Goal: Task Accomplishment & Management: Manage account settings

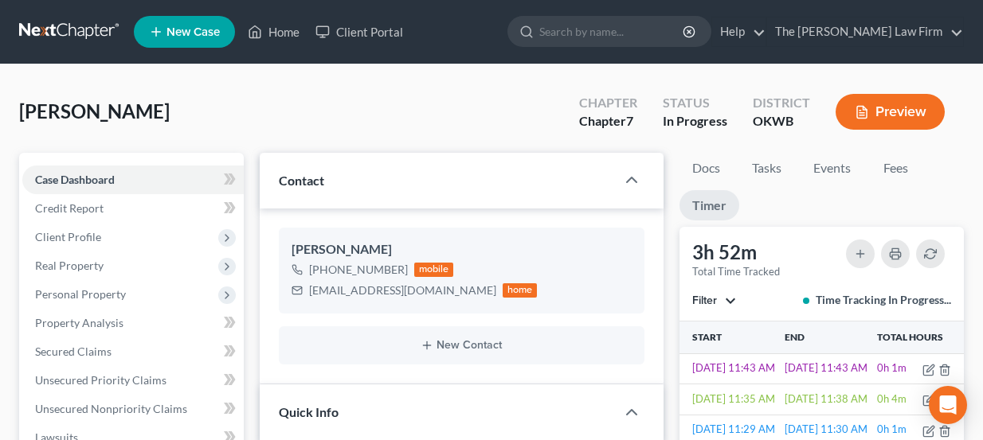
select select "4"
click at [92, 33] on link at bounding box center [70, 32] width 102 height 29
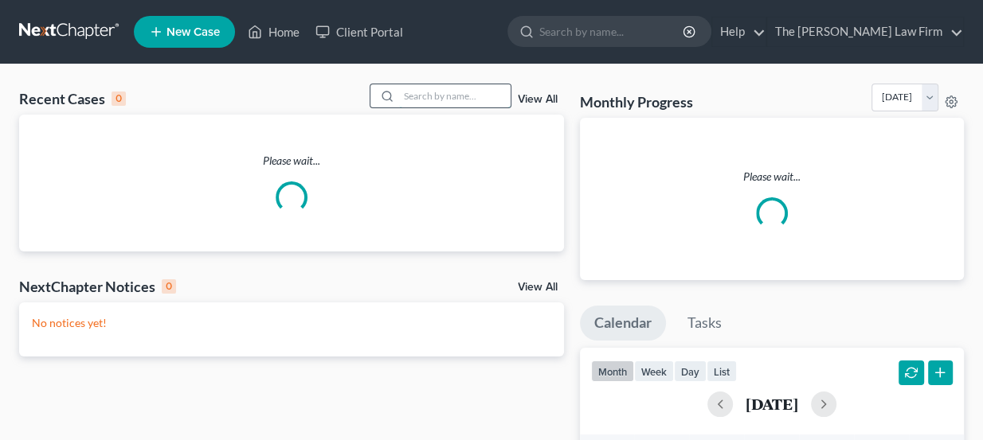
click at [464, 88] on input "search" at bounding box center [455, 95] width 112 height 23
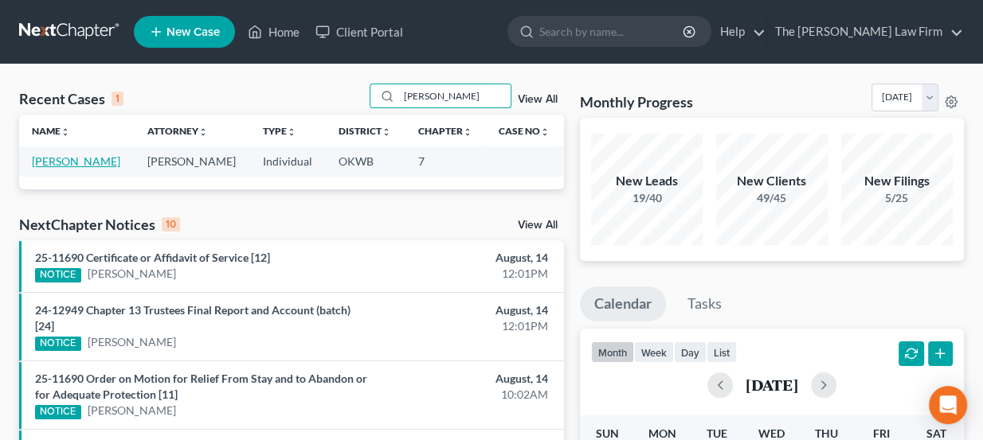
type input "williams, kevin"
click at [85, 158] on link "Williams, Kevin" at bounding box center [76, 162] width 88 height 14
select select "4"
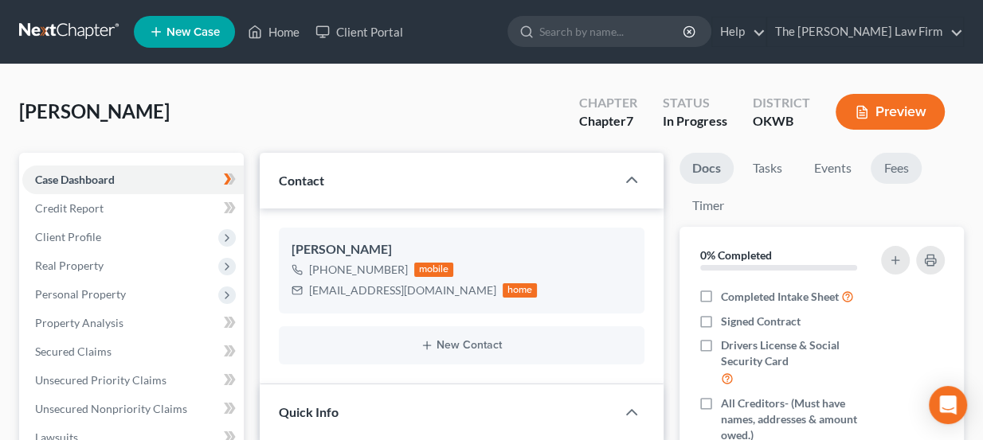
click at [893, 163] on link "Fees" at bounding box center [896, 168] width 51 height 31
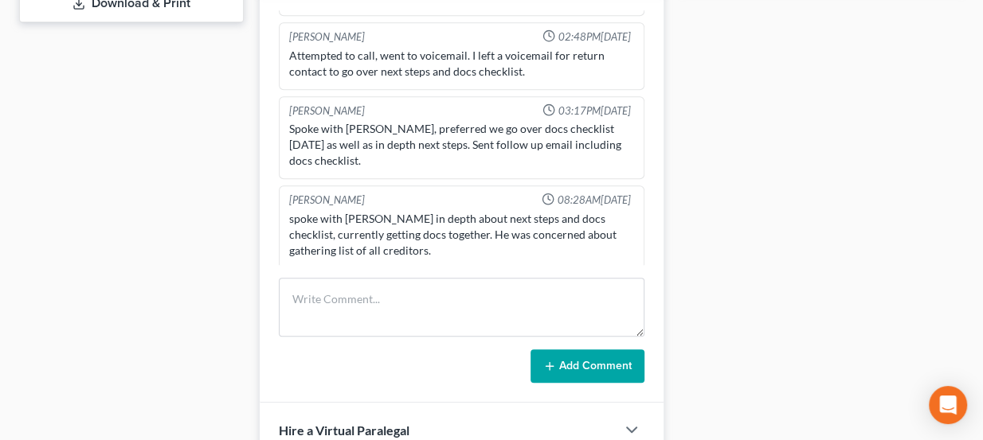
scroll to position [724, 0]
drag, startPoint x: 339, startPoint y: 238, endPoint x: 377, endPoint y: 234, distance: 37.6
click at [377, 234] on div "spoke with Kevin in depth about next steps and docs checklist, currently gettin…" at bounding box center [462, 233] width 346 height 48
click at [377, 233] on div "spoke with Kevin in depth about next steps and docs checklist, currently gettin…" at bounding box center [462, 233] width 346 height 48
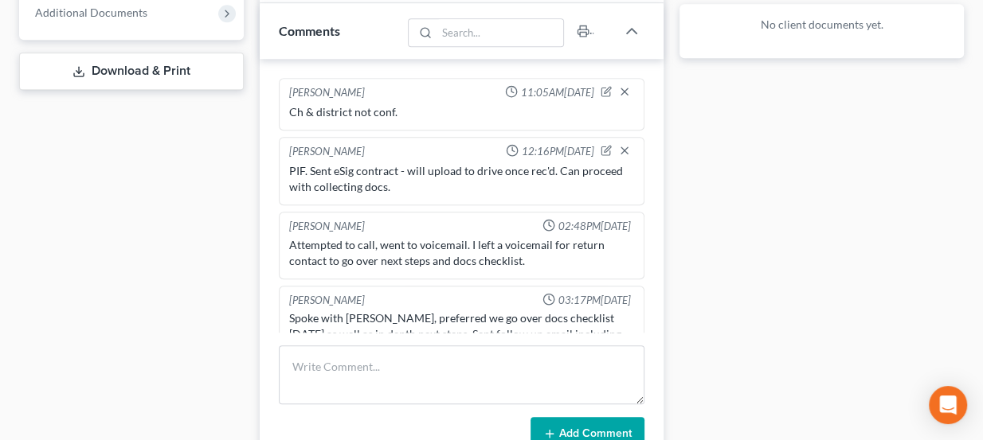
scroll to position [652, 0]
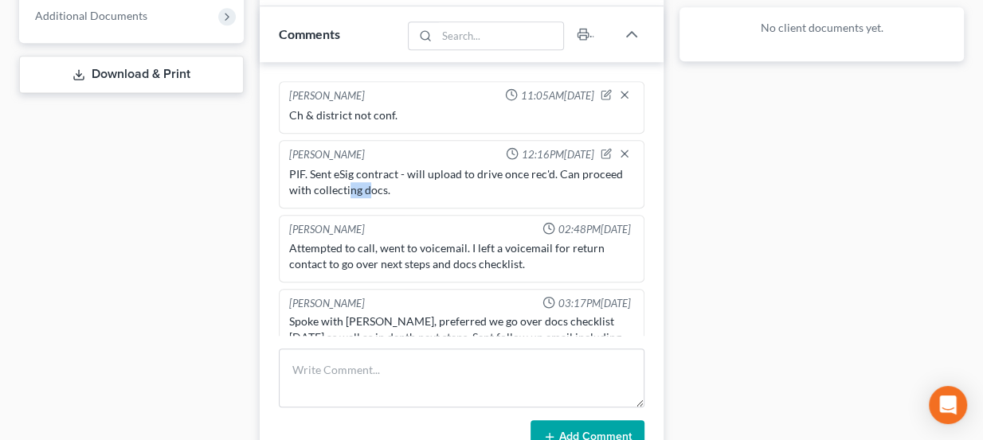
drag, startPoint x: 347, startPoint y: 185, endPoint x: 371, endPoint y: 188, distance: 24.1
click at [371, 188] on div "PIF. Sent eSig contract - will upload to drive once rec'd. Can proceed with col…" at bounding box center [462, 182] width 346 height 32
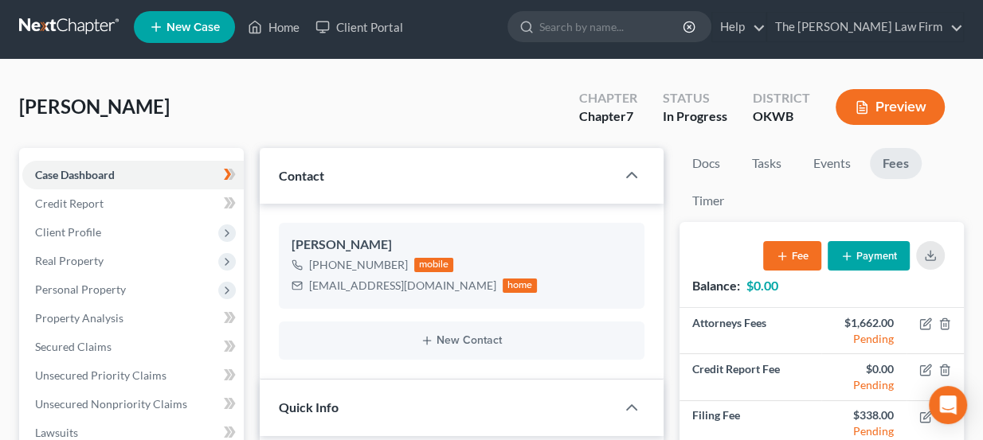
scroll to position [0, 0]
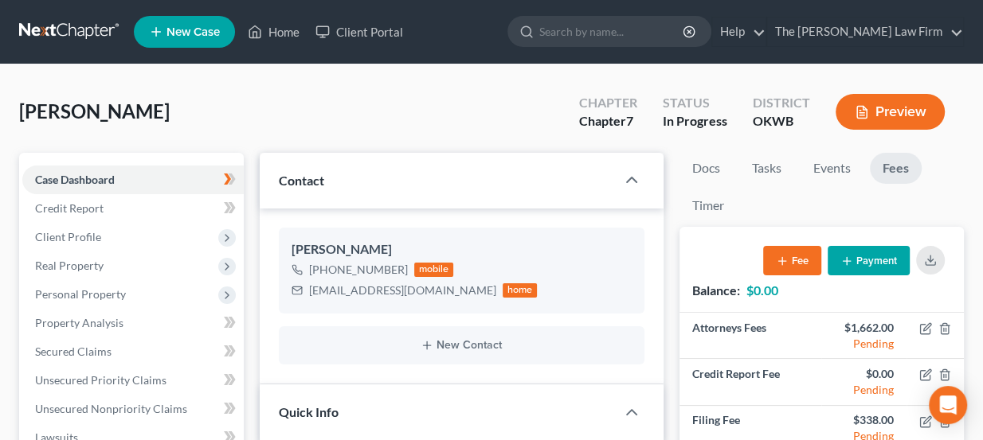
click at [41, 25] on link at bounding box center [70, 32] width 102 height 29
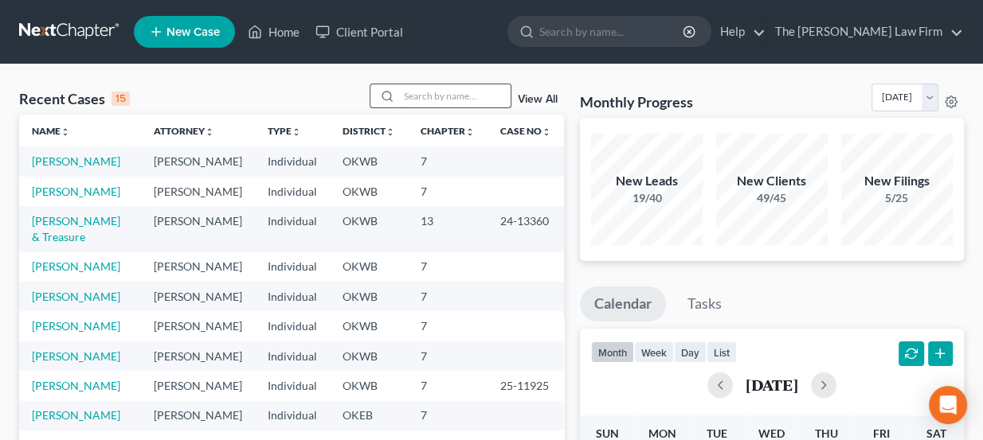
click at [437, 100] on input "search" at bounding box center [455, 95] width 112 height 23
type input "knight"
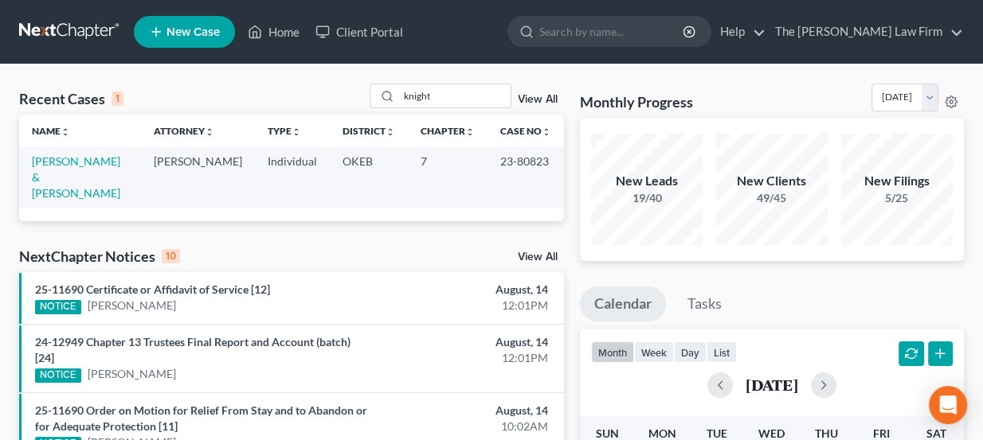
click at [179, 27] on span "New Case" at bounding box center [192, 32] width 53 height 12
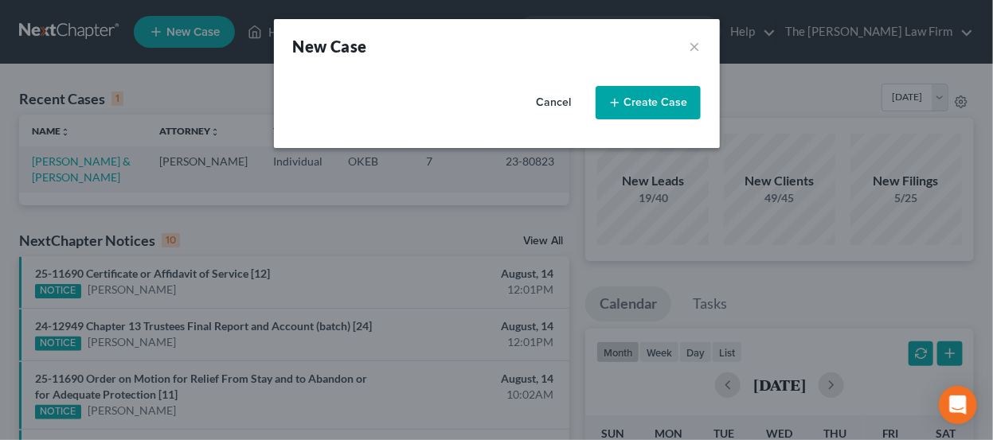
select select "65"
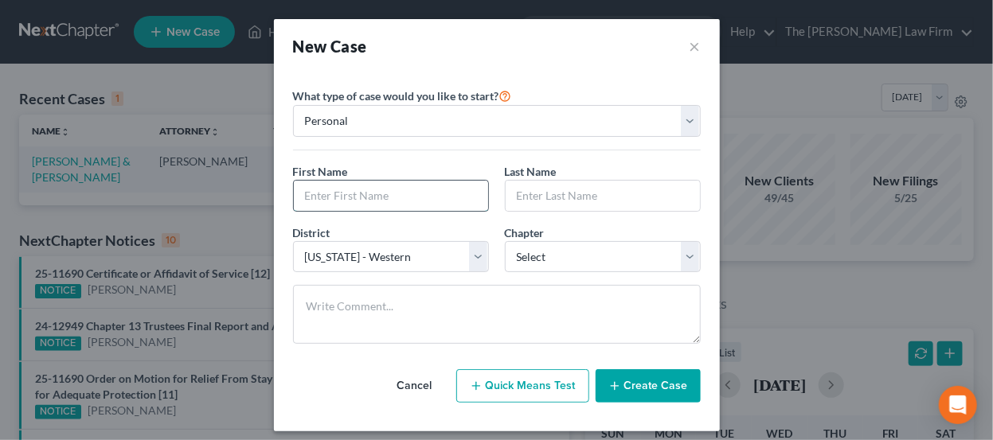
click at [379, 189] on input "text" at bounding box center [391, 196] width 194 height 30
type input "Sharon"
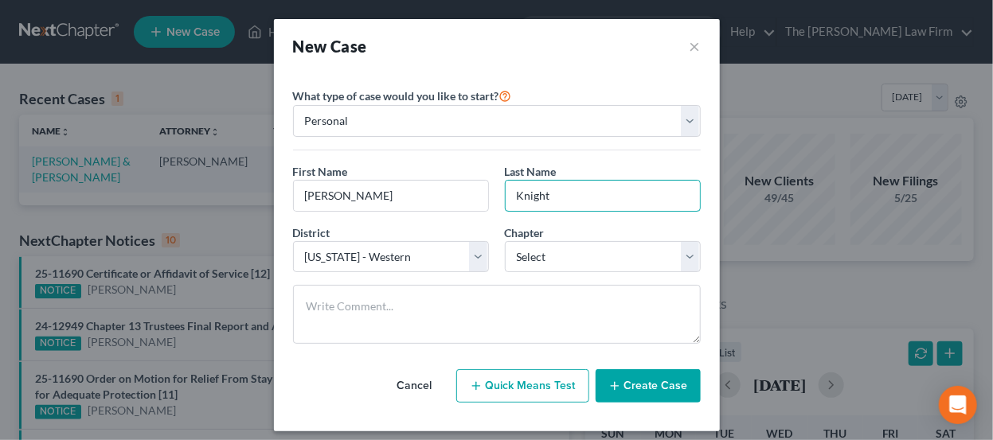
type input "Knight"
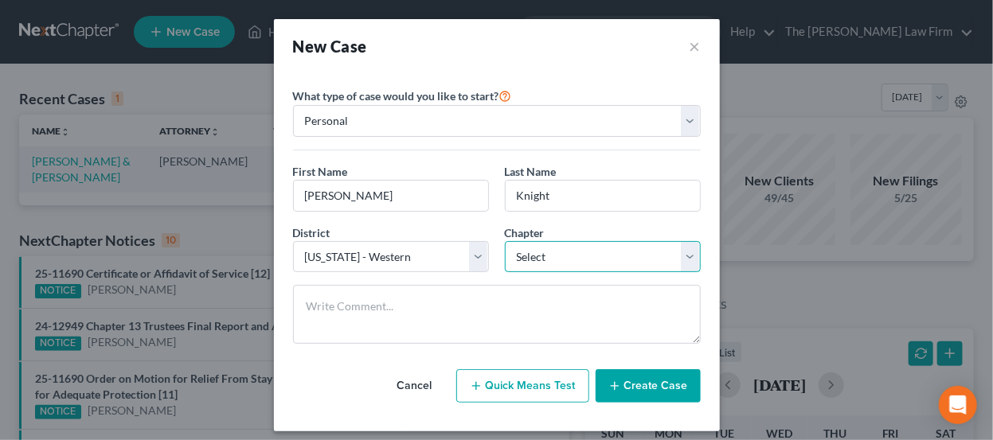
click at [549, 253] on select "Select 7 11 12 13" at bounding box center [603, 257] width 196 height 32
select select "0"
click at [505, 241] on select "Select 7 11 12 13" at bounding box center [603, 257] width 196 height 32
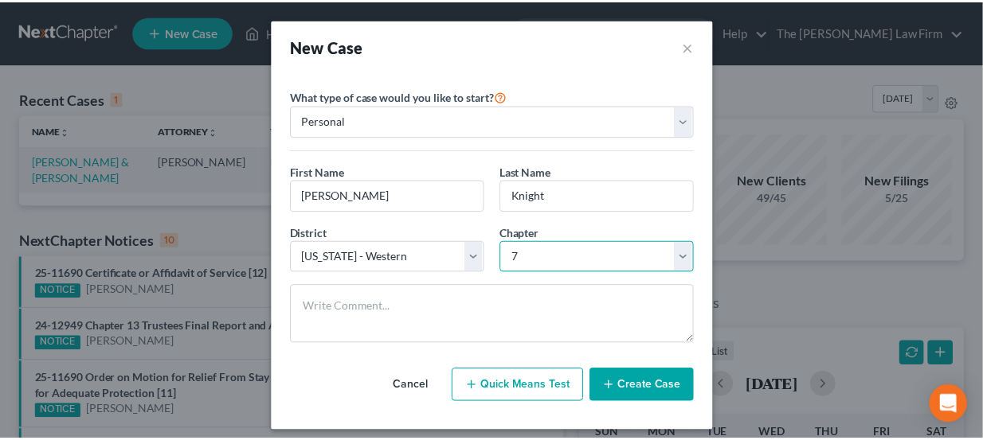
scroll to position [7, 0]
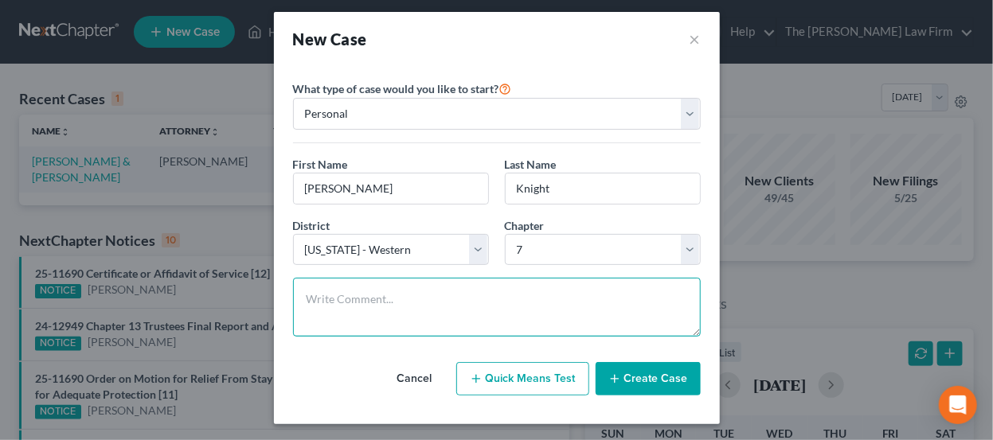
click at [497, 300] on textarea at bounding box center [497, 307] width 408 height 59
type textarea "Ch & district not conf. Paul called & LVM. Sent docs."
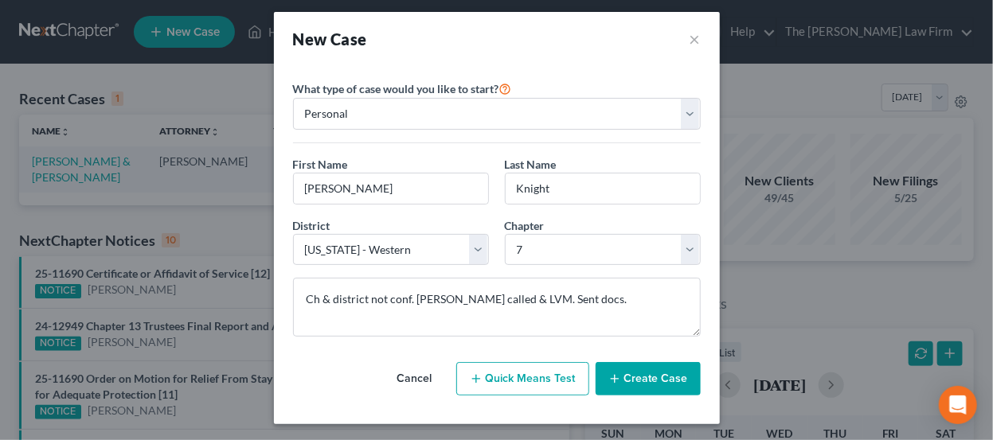
click at [674, 383] on button "Create Case" at bounding box center [648, 378] width 105 height 33
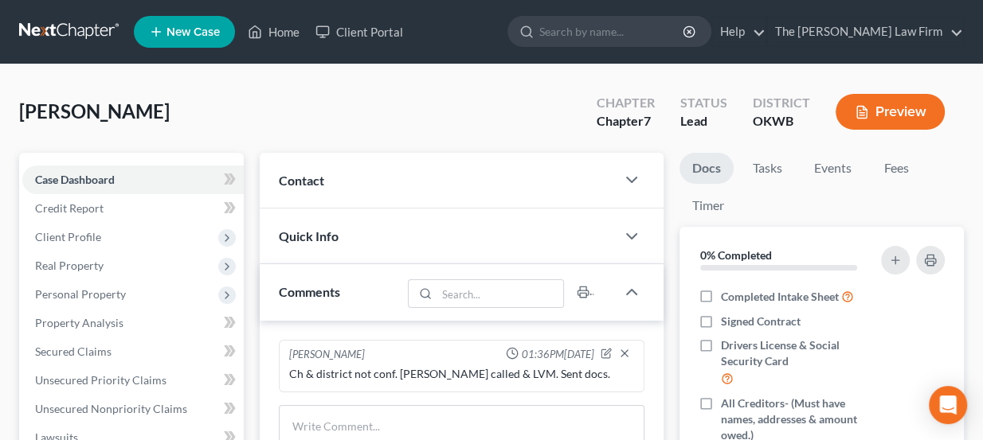
click at [334, 182] on div "Contact" at bounding box center [438, 180] width 357 height 55
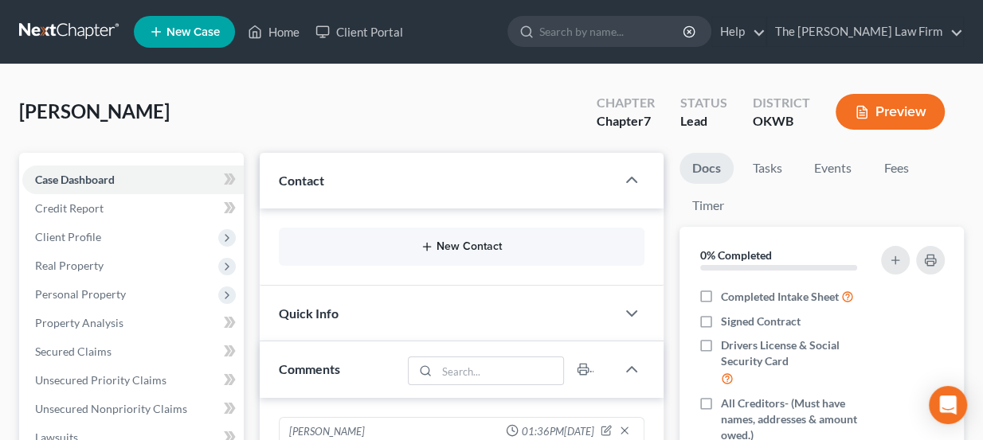
click at [397, 239] on div "New Contact" at bounding box center [462, 247] width 366 height 38
click at [445, 241] on button "New Contact" at bounding box center [462, 247] width 341 height 13
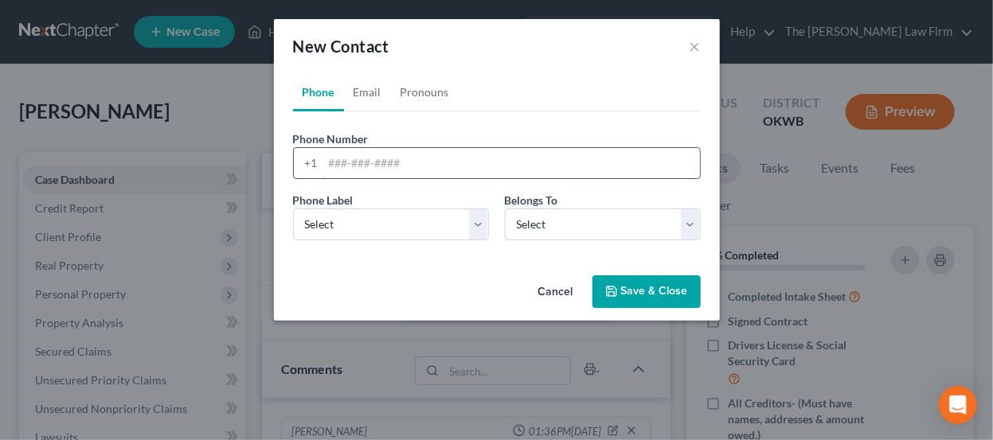
click at [423, 173] on input "tel" at bounding box center [511, 163] width 377 height 30
paste input "580-564-5695 Spoiled1059@yahoo.com"
drag, startPoint x: 535, startPoint y: 162, endPoint x: 415, endPoint y: 170, distance: 120.6
click at [405, 171] on input "580-564-5695 Spoiled1059@yahoo.com" at bounding box center [511, 163] width 377 height 30
type input "580-564-5695"
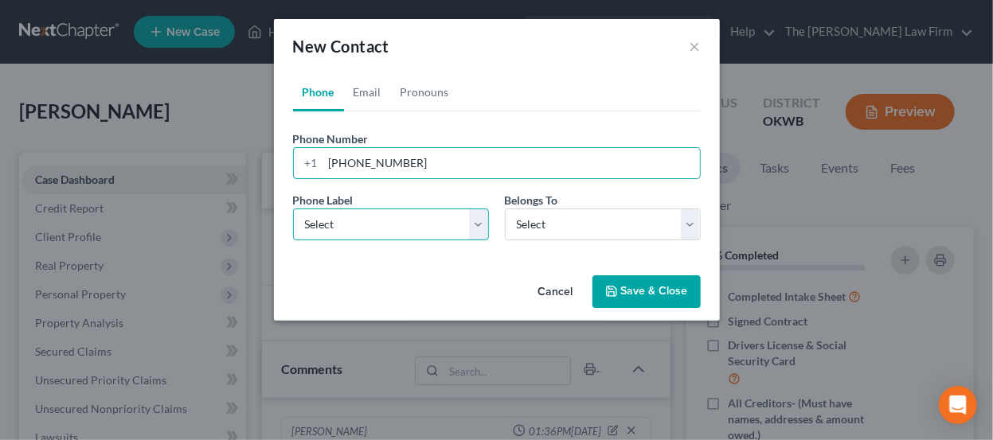
click at [383, 230] on select "Select Mobile Home Work Other" at bounding box center [391, 225] width 196 height 32
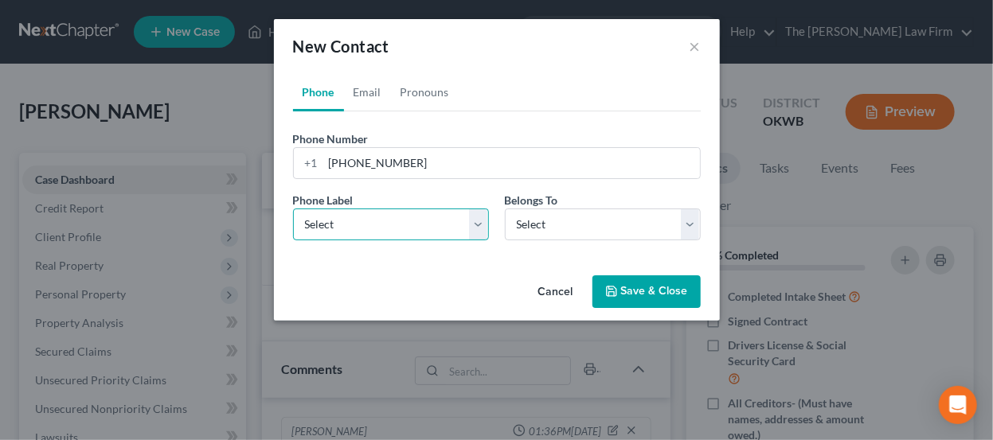
select select "0"
click at [293, 209] on select "Select Mobile Home Work Other" at bounding box center [391, 225] width 196 height 32
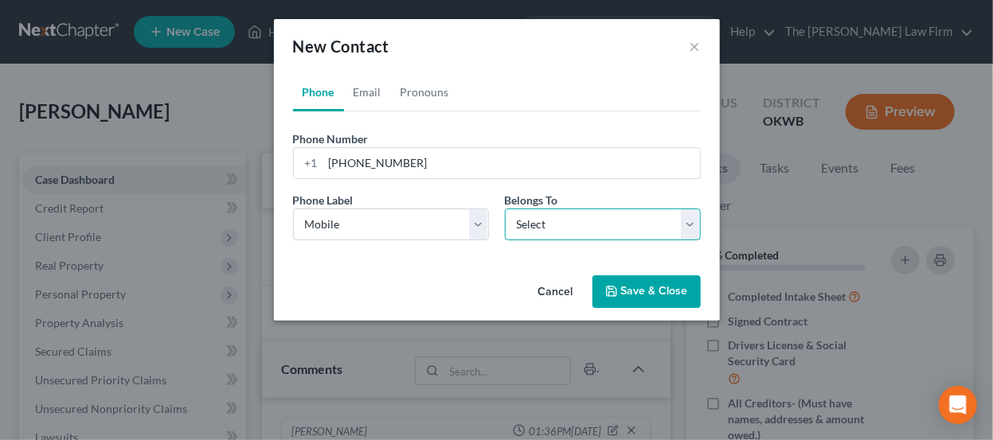
click at [569, 228] on select "Select Client Other" at bounding box center [603, 225] width 196 height 32
select select "0"
click at [505, 209] on select "Select Client Other" at bounding box center [603, 225] width 196 height 32
select select "0"
click at [372, 93] on link "Email" at bounding box center [367, 92] width 47 height 38
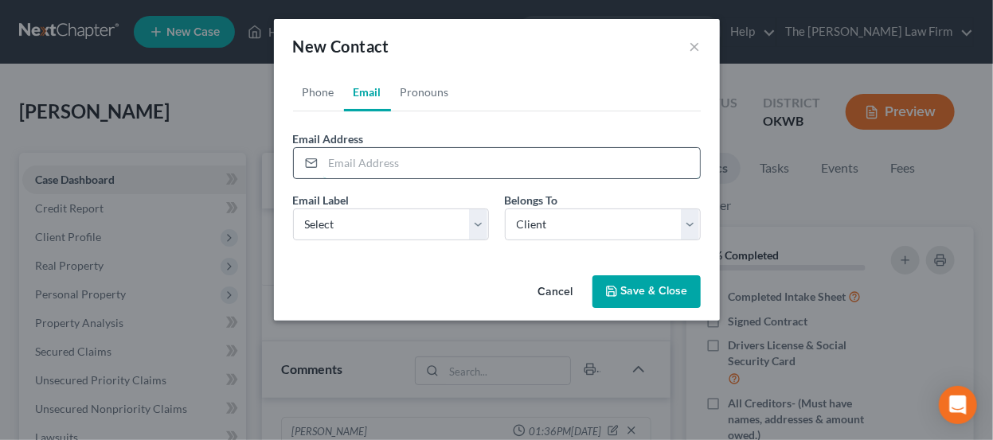
click at [398, 161] on input "email" at bounding box center [511, 163] width 377 height 30
paste input "Spoiled1059@yahoo.com"
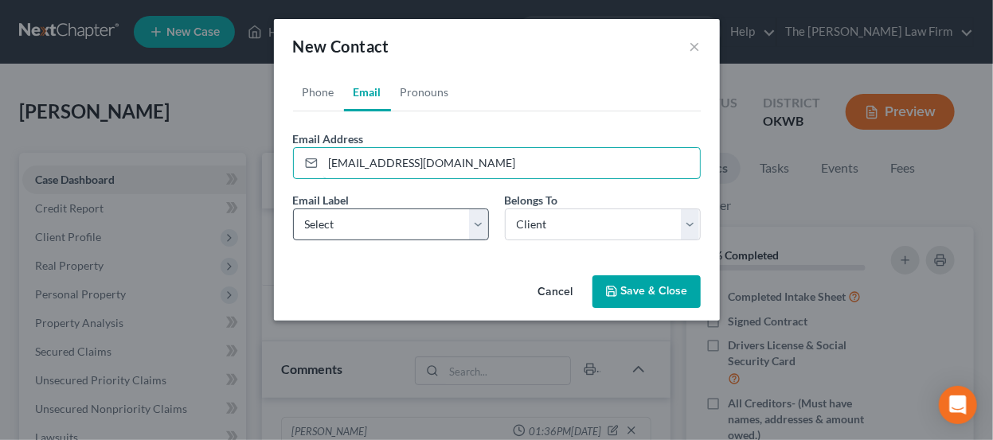
type input "Spoiled1059@yahoo.com"
click at [391, 230] on select "Select Home Work Other" at bounding box center [391, 225] width 196 height 32
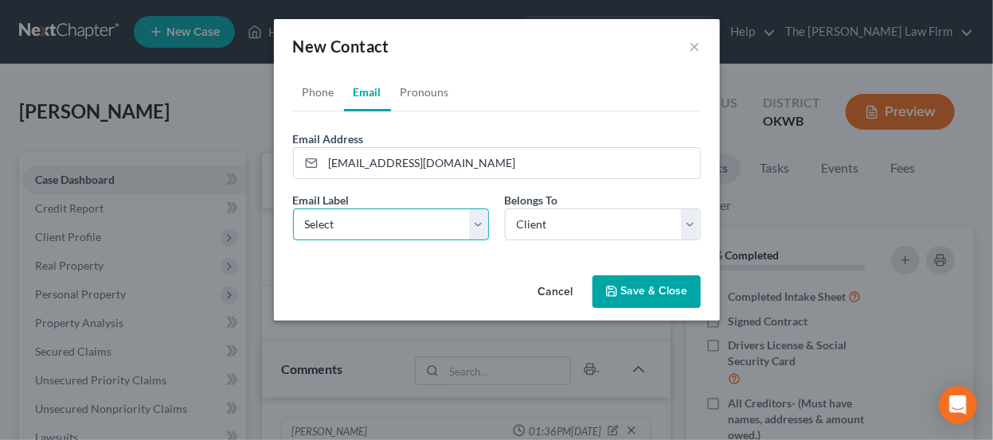
select select "0"
click at [293, 209] on select "Select Home Work Other" at bounding box center [391, 225] width 196 height 32
click at [626, 286] on button "Save & Close" at bounding box center [647, 292] width 108 height 33
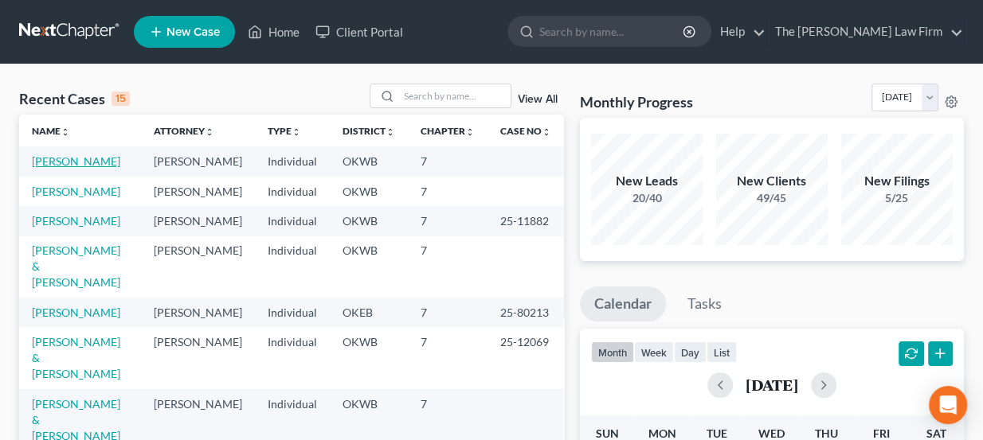
click at [88, 159] on link "Knight, Sharon" at bounding box center [76, 162] width 88 height 14
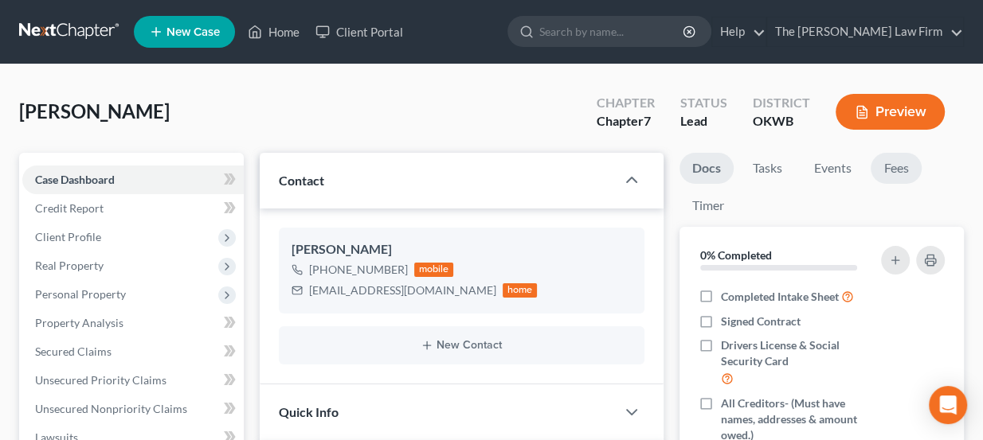
click at [911, 173] on link "Fees" at bounding box center [896, 168] width 51 height 31
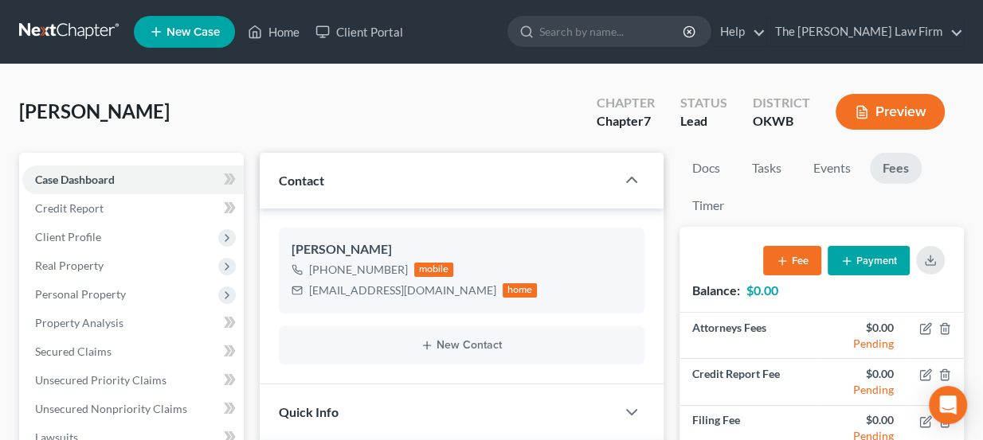
scroll to position [72, 0]
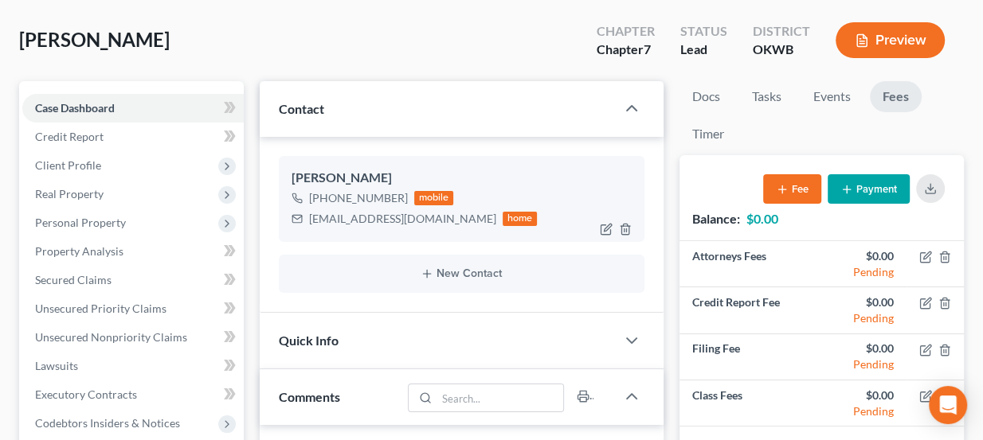
click at [374, 213] on div "Spoiled1059@yahoo.com" at bounding box center [402, 219] width 187 height 16
click at [374, 213] on div "[EMAIL_ADDRESS][DOMAIN_NAME]" at bounding box center [402, 219] width 187 height 16
copy div "[EMAIL_ADDRESS][DOMAIN_NAME]"
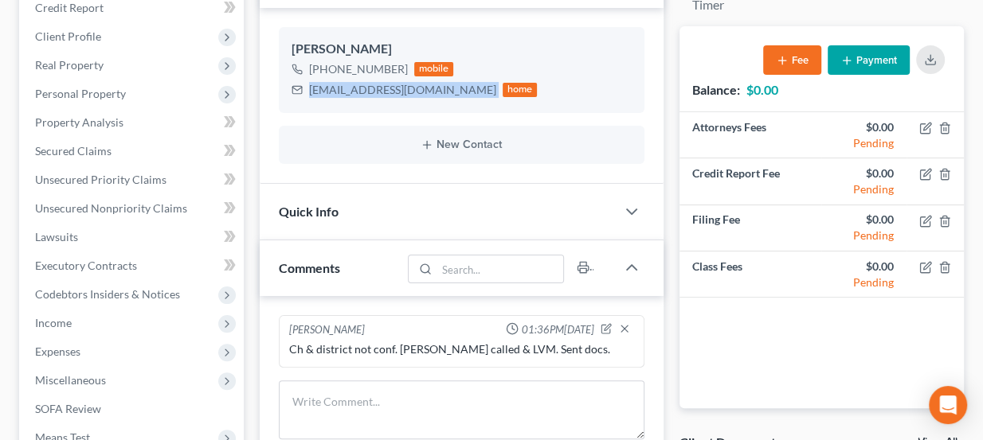
scroll to position [217, 0]
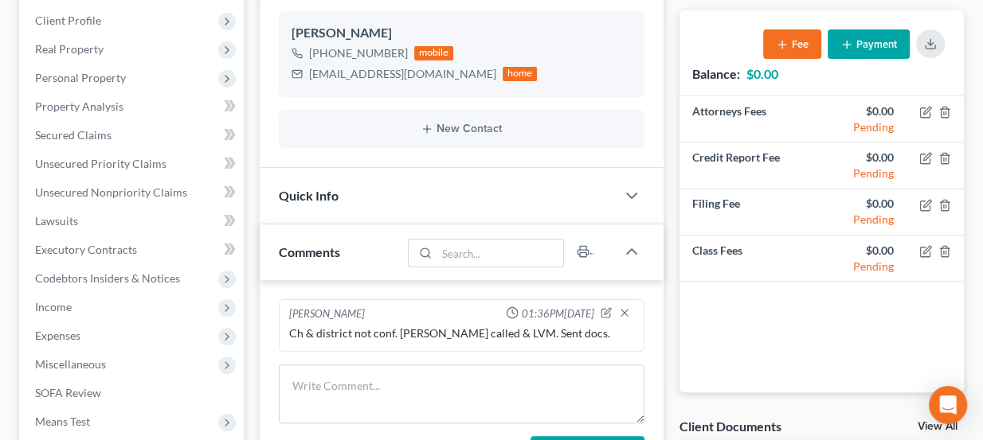
click at [464, 180] on div "Quick Info" at bounding box center [438, 195] width 357 height 55
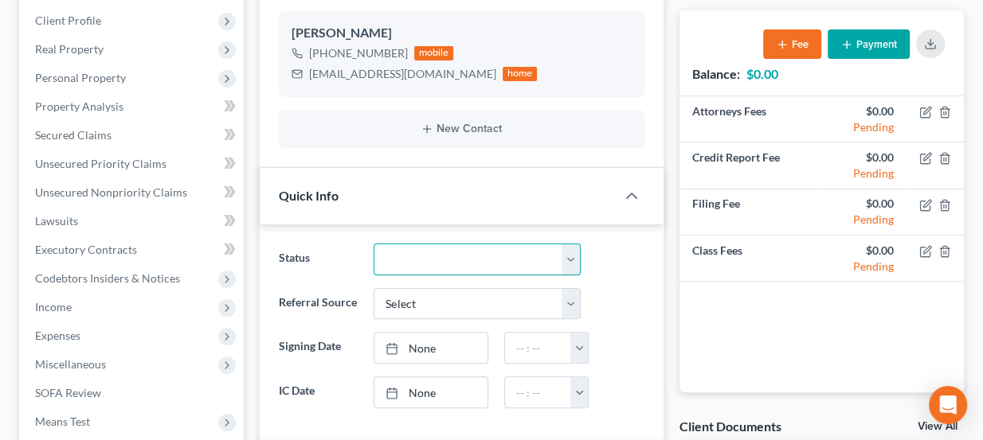
click at [461, 255] on select "Discharged Dismissed Filed Info Sent In Progress Lead Lost Lead Ready to File R…" at bounding box center [477, 260] width 207 height 32
select select "3"
click at [374, 244] on select "Discharged Dismissed Filed Info Sent In Progress Lead Lost Lead Ready to File R…" at bounding box center [477, 260] width 207 height 32
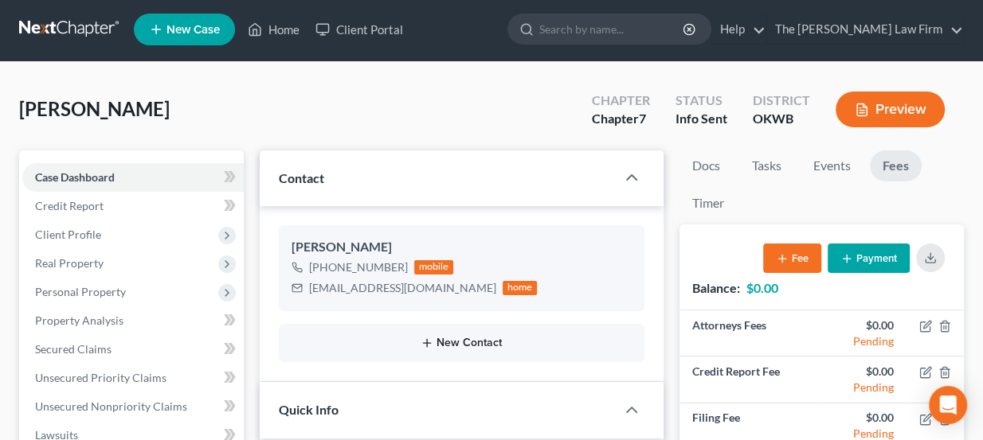
scroll to position [0, 0]
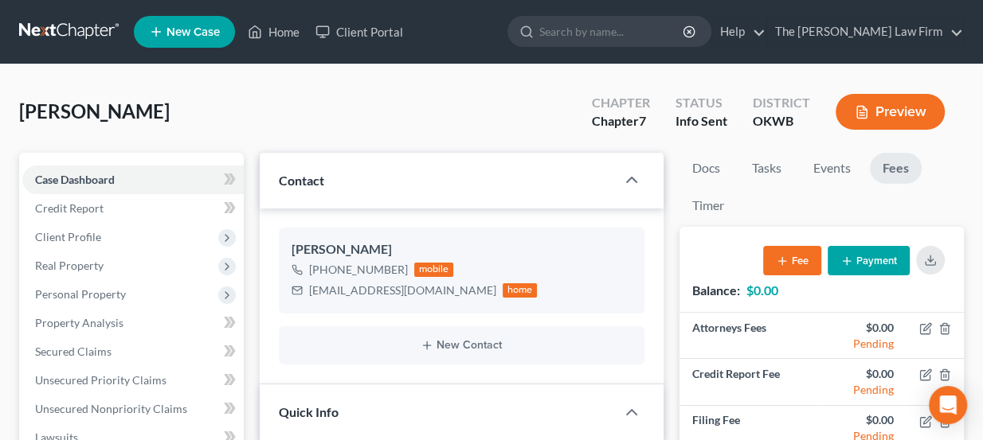
click at [54, 30] on link at bounding box center [70, 32] width 102 height 29
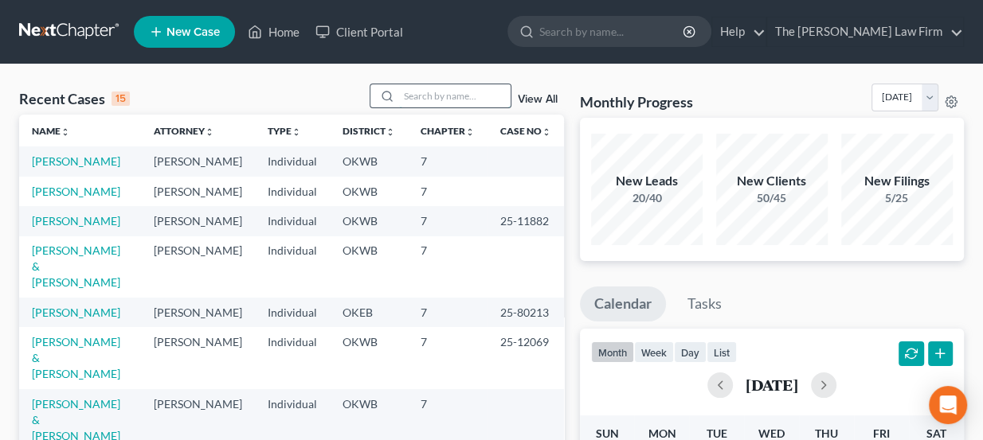
click at [405, 88] on input "search" at bounding box center [455, 95] width 112 height 23
type input "taylor"
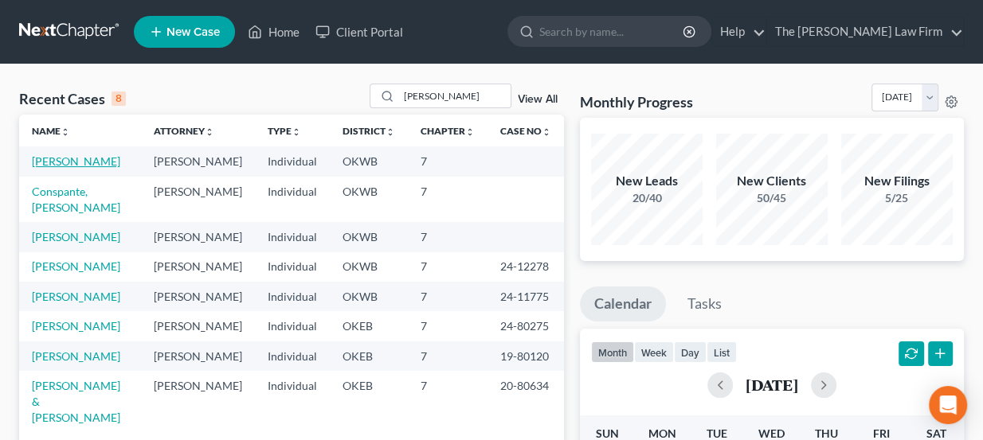
click at [84, 166] on link "[PERSON_NAME]" at bounding box center [76, 162] width 88 height 14
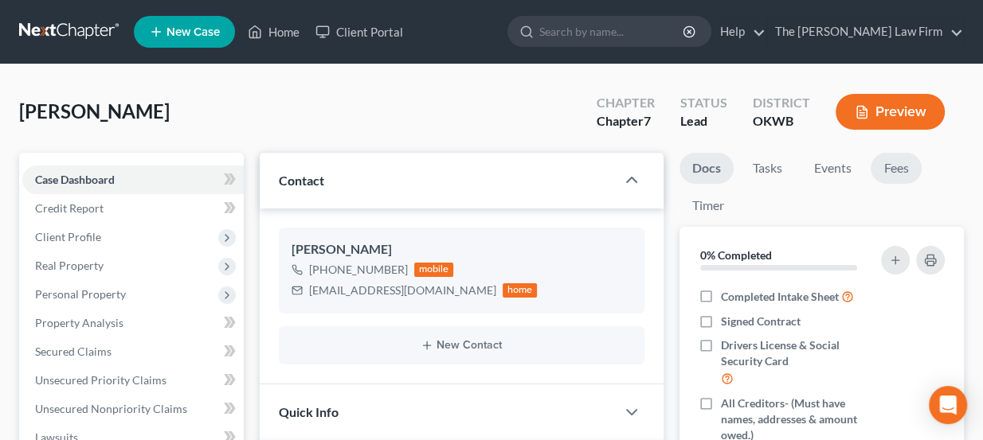
click at [874, 162] on link "Fees" at bounding box center [896, 168] width 51 height 31
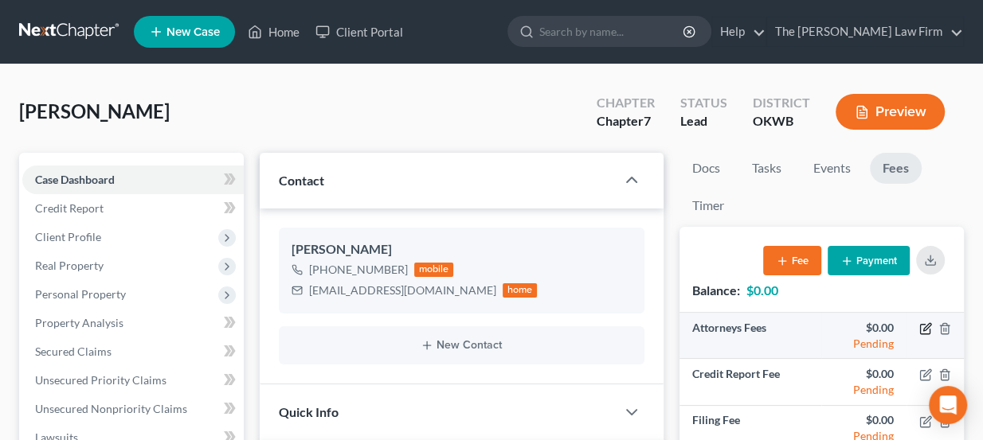
click at [922, 325] on icon "button" at bounding box center [925, 330] width 10 height 10
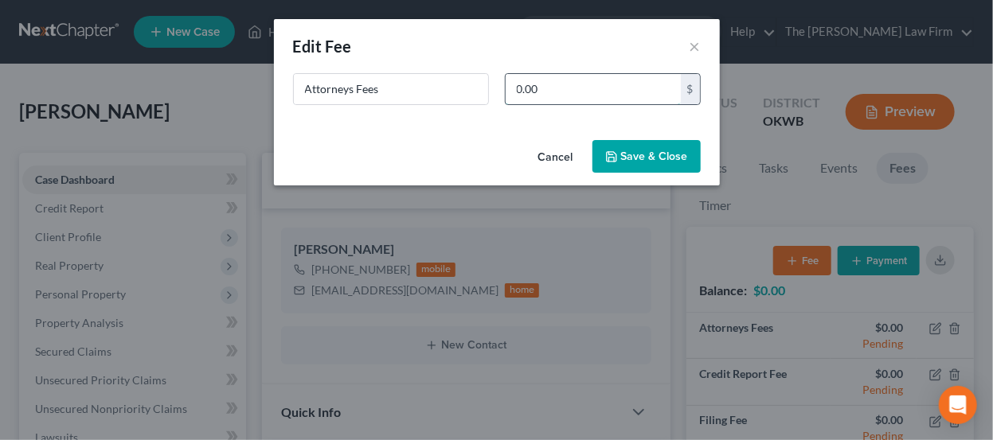
click at [598, 76] on input "0.00" at bounding box center [593, 89] width 175 height 30
type input "1,462"
click at [622, 154] on button "Save & Close" at bounding box center [647, 156] width 108 height 33
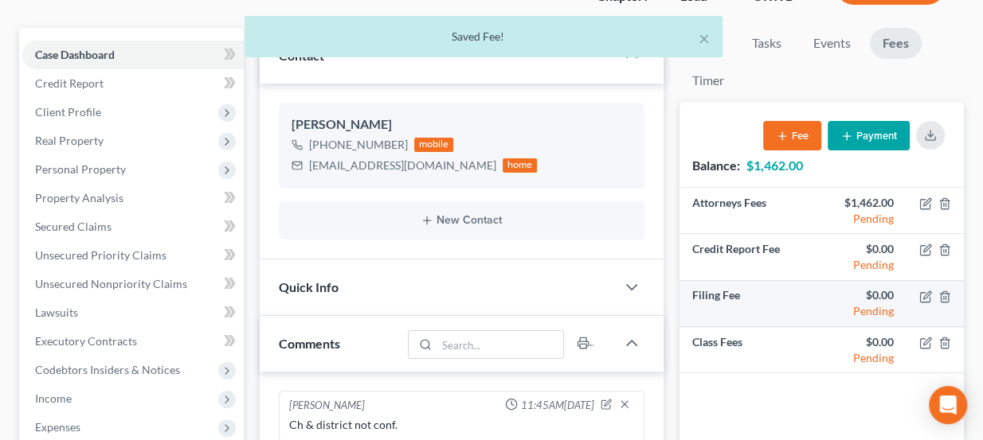
scroll to position [144, 0]
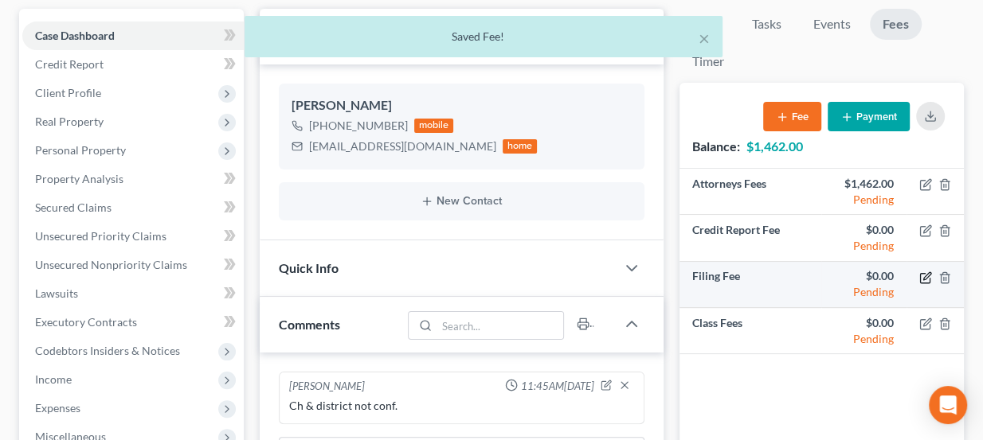
click at [922, 278] on icon "button" at bounding box center [925, 278] width 13 height 13
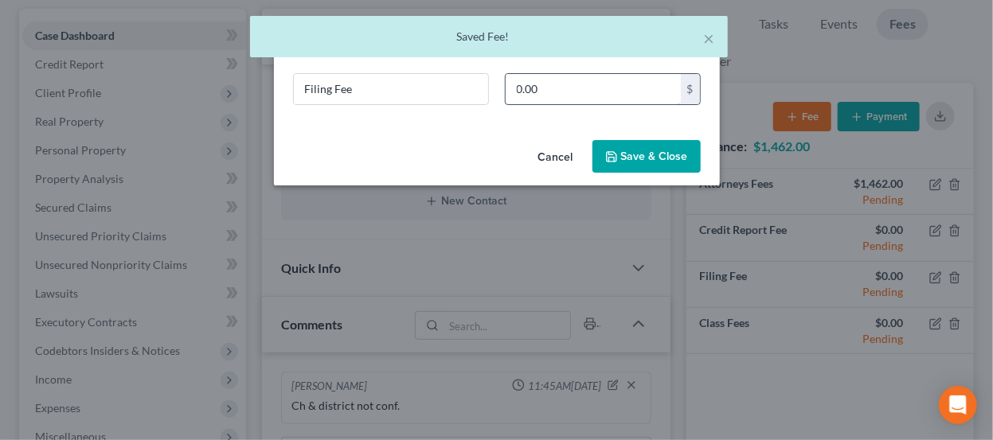
click at [581, 90] on input "0.00" at bounding box center [593, 89] width 175 height 30
type input "338"
click at [638, 145] on button "Save & Close" at bounding box center [647, 156] width 108 height 33
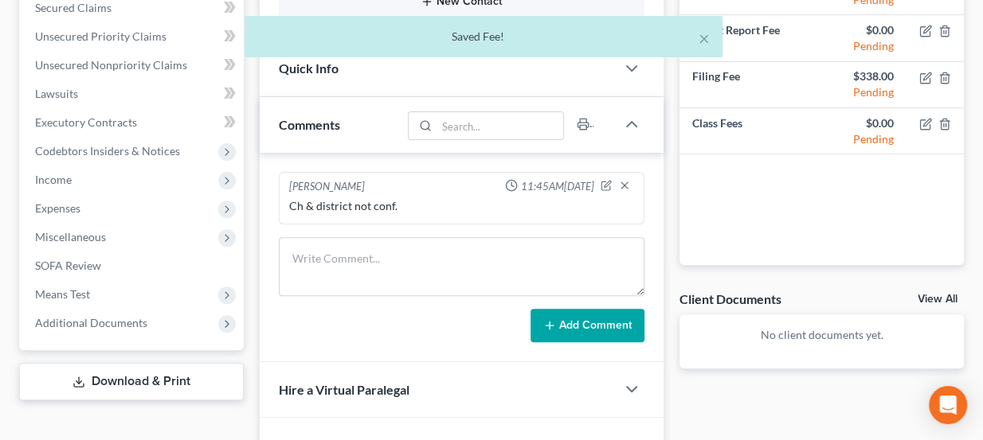
scroll to position [362, 0]
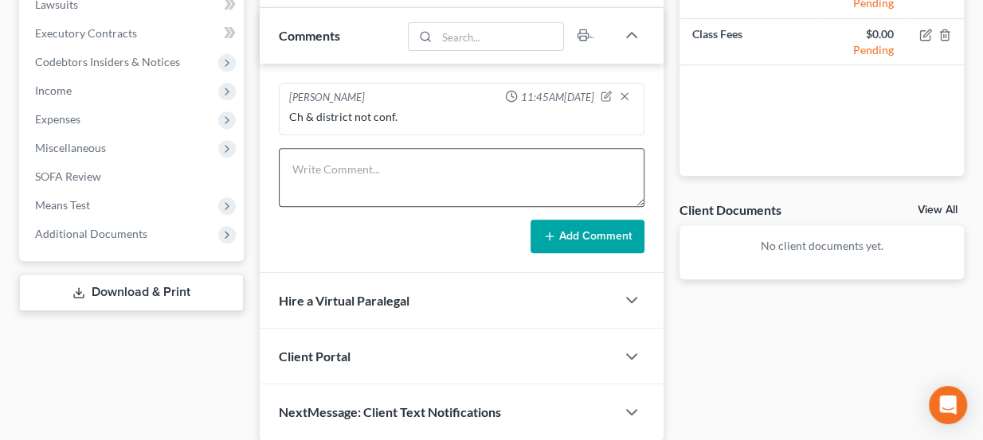
click at [368, 245] on div "Add Comment" at bounding box center [462, 236] width 366 height 33
click at [383, 179] on textarea at bounding box center [462, 176] width 366 height 59
type textarea "B"
type textarea "Uncertain but being sued. Sent docs ."
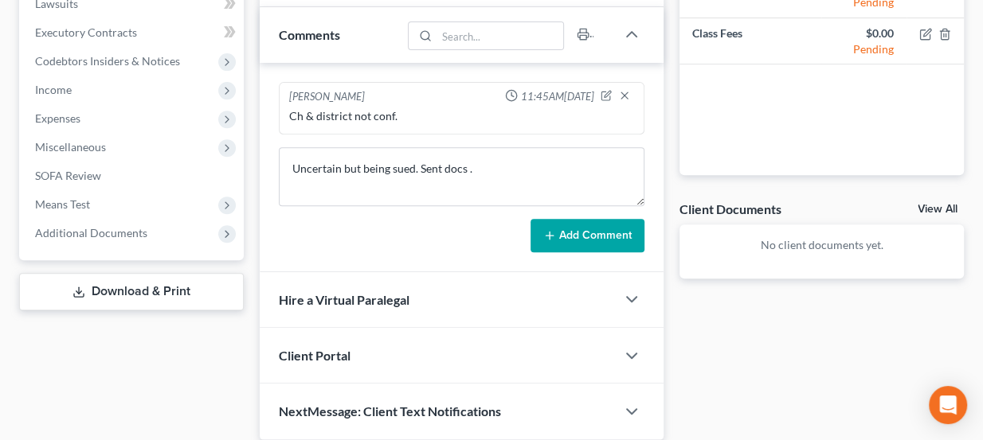
click at [587, 241] on button "Add Comment" at bounding box center [587, 235] width 114 height 33
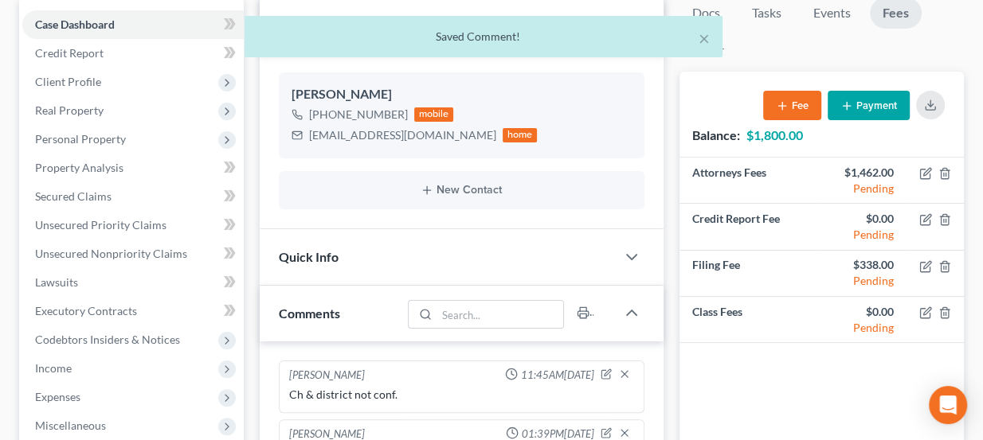
scroll to position [144, 0]
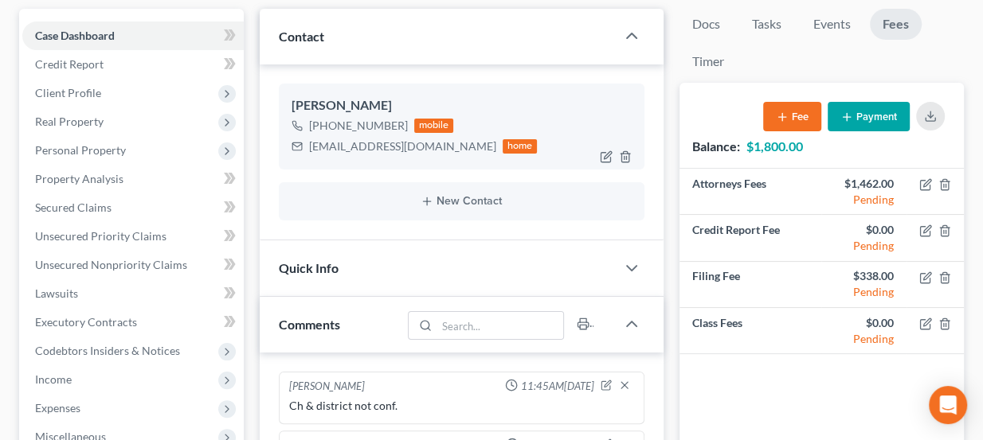
click at [348, 142] on div "papabtaylor@yahoo.com" at bounding box center [402, 147] width 187 height 16
copy div "papabtaylor@yahoo.com"
click at [400, 261] on div "Quick Info" at bounding box center [438, 268] width 357 height 55
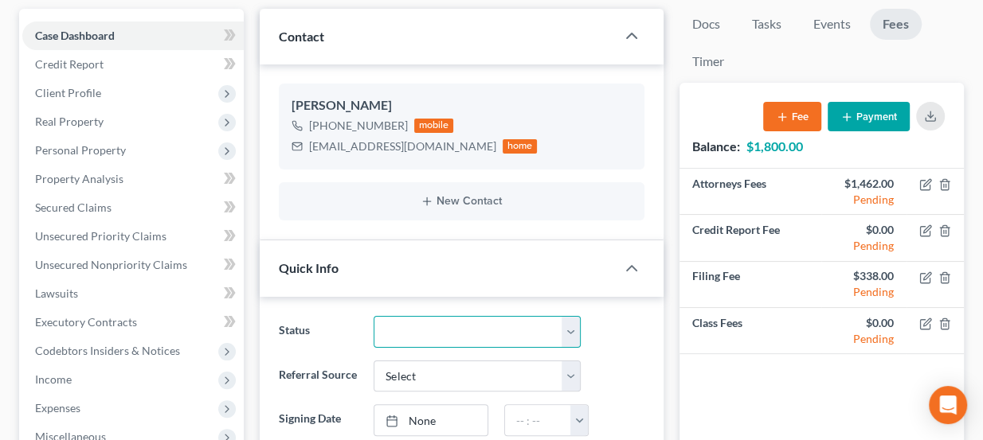
click at [472, 323] on select "Discharged Dismissed Filed Info Sent In Progress Lead Lost Lead Ready to File R…" at bounding box center [477, 332] width 207 height 32
select select "3"
click at [374, 316] on select "Discharged Dismissed Filed Info Sent In Progress Lead Lost Lead Ready to File R…" at bounding box center [477, 332] width 207 height 32
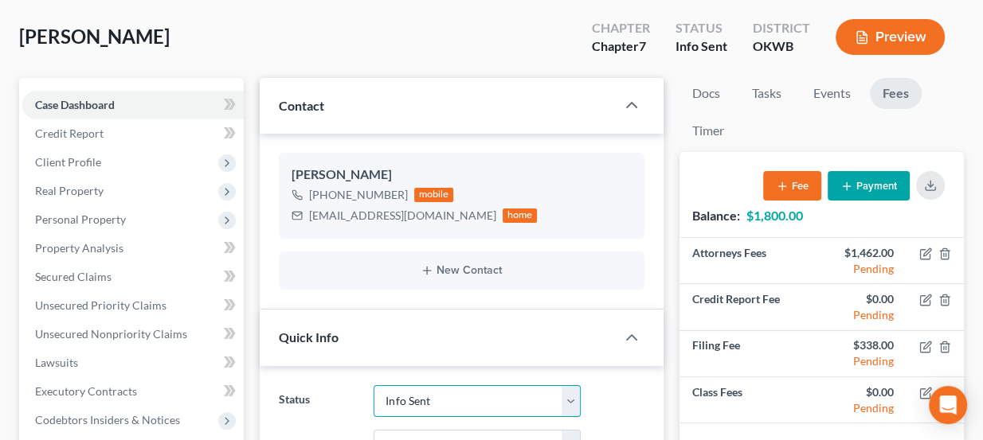
scroll to position [0, 0]
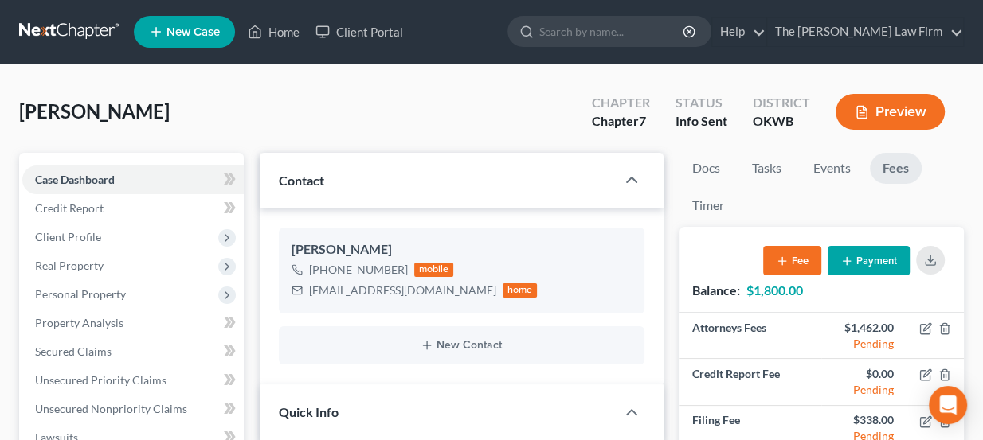
click at [72, 39] on link at bounding box center [70, 32] width 102 height 29
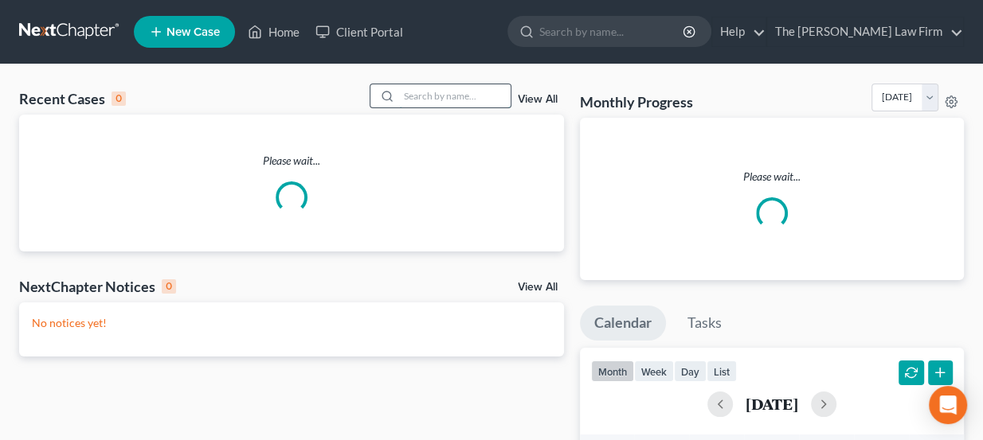
click at [439, 92] on input "search" at bounding box center [455, 95] width 112 height 23
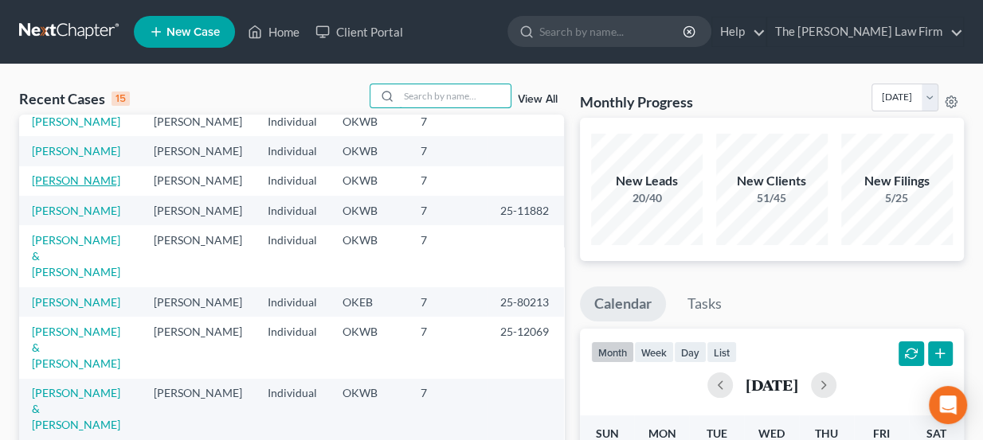
scroll to position [72, 0]
click at [66, 29] on link at bounding box center [70, 32] width 102 height 29
